Goal: Answer question/provide support: Answer question/provide support

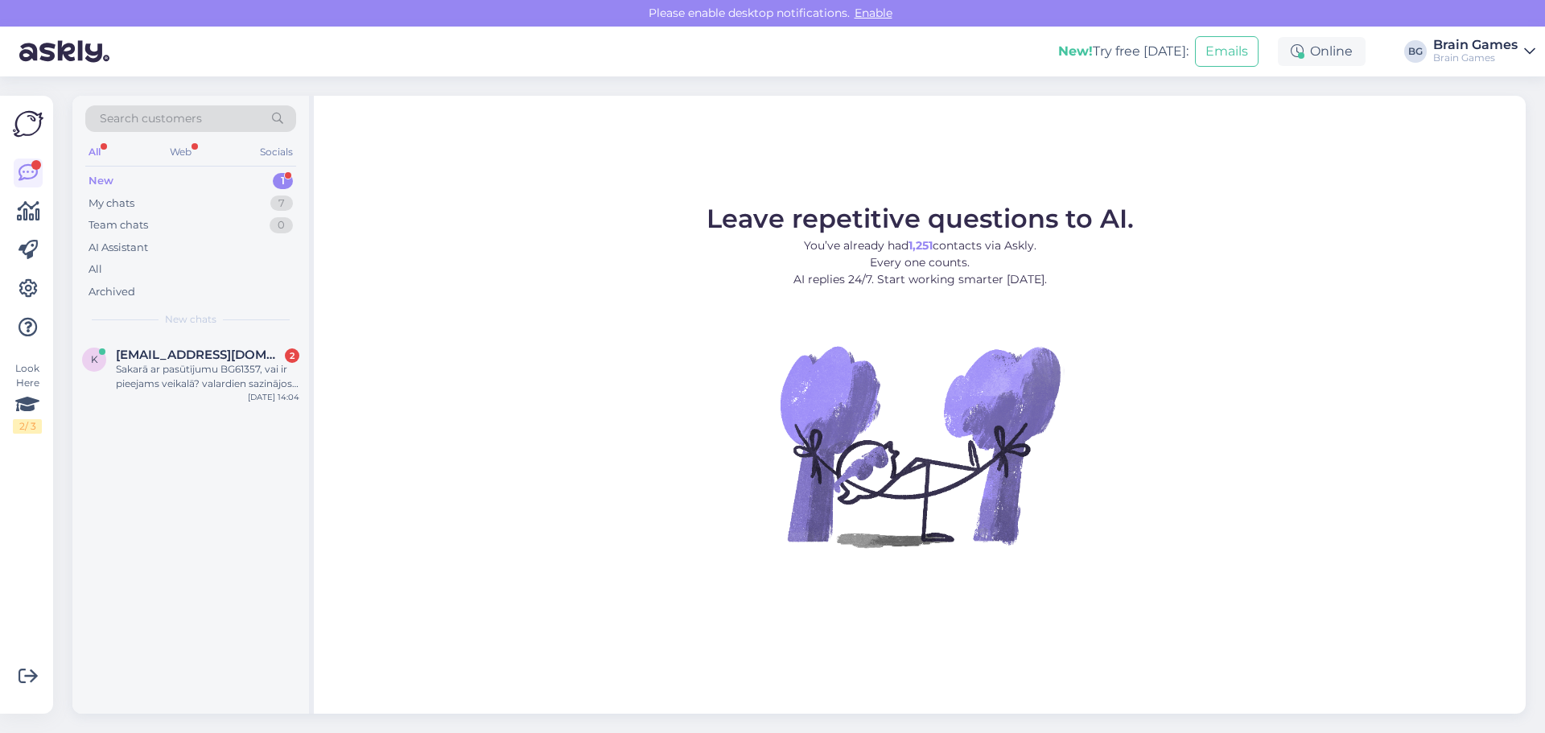
click at [241, 185] on div "New 1" at bounding box center [190, 181] width 211 height 23
click at [105, 177] on div "New" at bounding box center [101, 181] width 25 height 16
click at [217, 354] on span "[EMAIL_ADDRESS][DOMAIN_NAME]" at bounding box center [199, 355] width 167 height 14
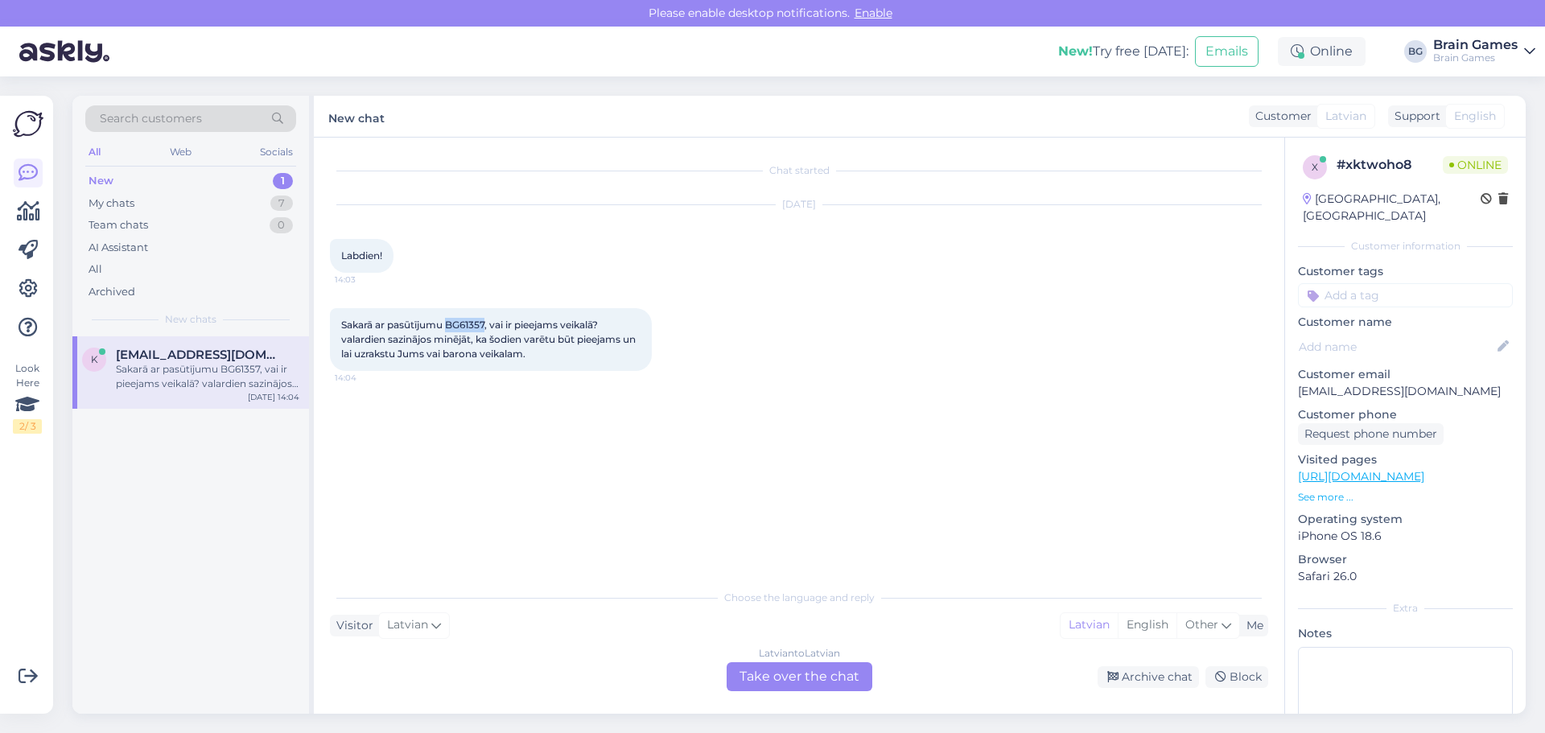
drag, startPoint x: 447, startPoint y: 324, endPoint x: 488, endPoint y: 329, distance: 41.4
click at [488, 329] on span "Sakarā ar pasūtījumu BG61357, vai ir pieejams veikalā? valardien sazinājos minē…" at bounding box center [489, 339] width 297 height 41
copy span "BG61357"
click at [781, 680] on div "Latvian to Latvian Take over the chat" at bounding box center [800, 676] width 146 height 29
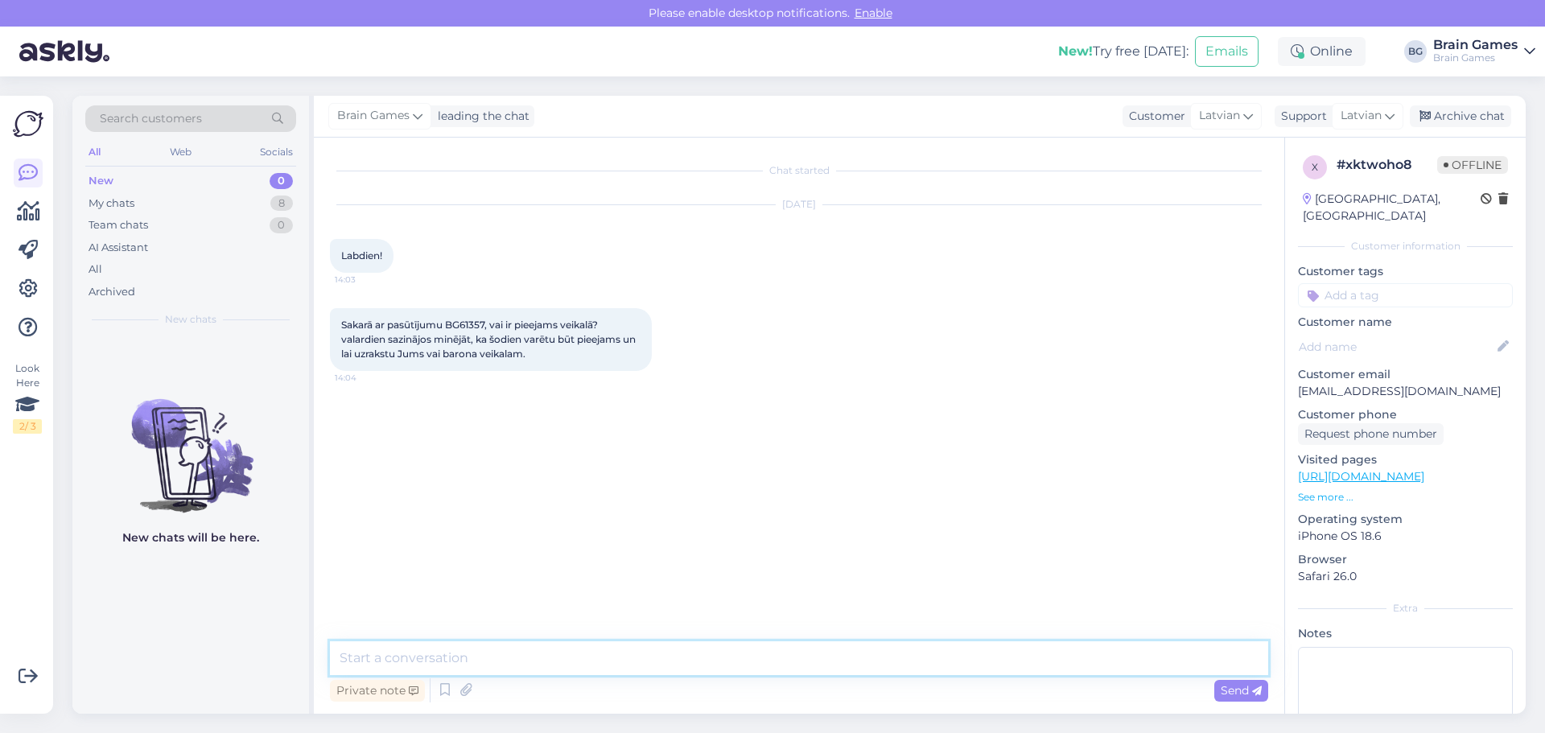
click at [629, 663] on textarea at bounding box center [799, 658] width 938 height 34
type textarea "Labdien! Diemžēl, šodienas piegādē vēl prece nav atnākusi."
click at [1223, 690] on span "Send" at bounding box center [1241, 690] width 41 height 14
